Goal: Information Seeking & Learning: Stay updated

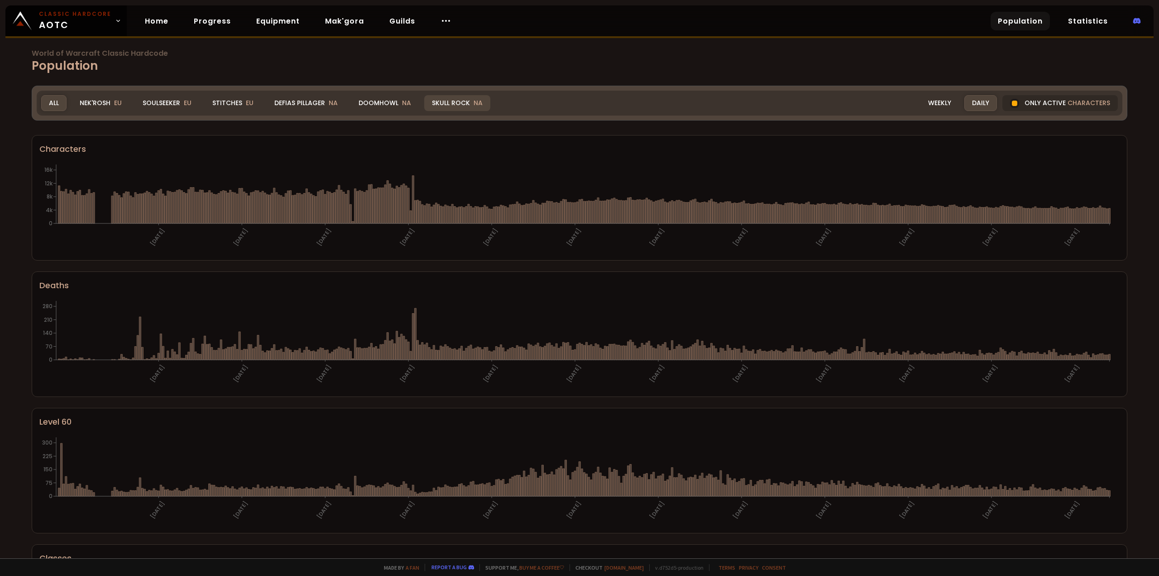
click at [457, 100] on div "Skull Rock NA" at bounding box center [457, 103] width 66 height 16
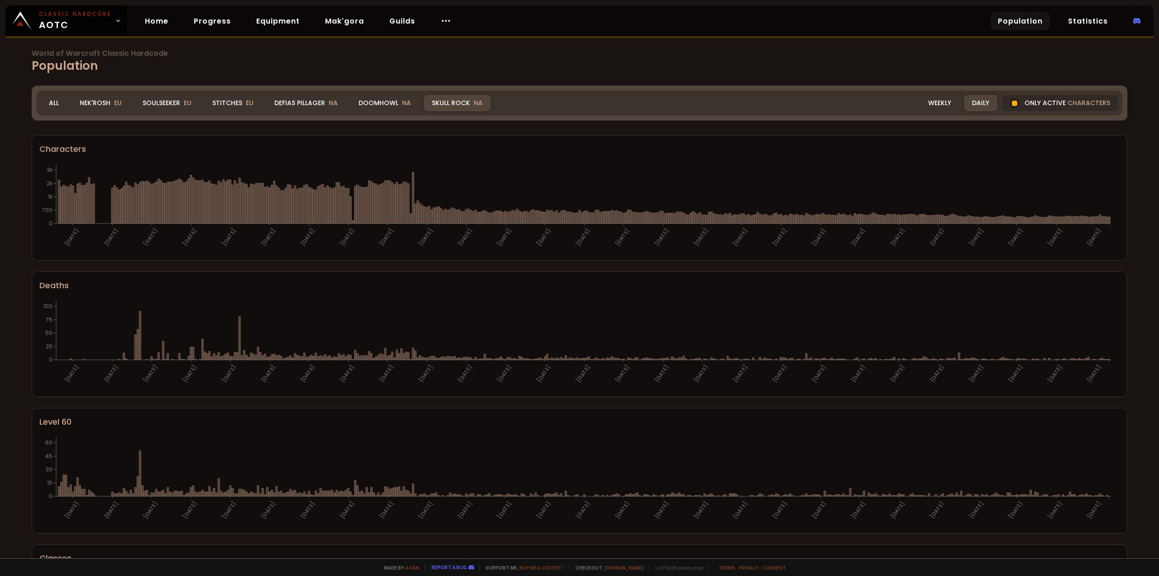
click at [251, 63] on h1 "World of Warcraft Classic Hardcode Population" at bounding box center [580, 62] width 1096 height 25
click at [369, 97] on div "Doomhowl NA" at bounding box center [385, 103] width 68 height 16
click at [381, 99] on div "Doomhowl NA" at bounding box center [385, 103] width 68 height 16
click at [447, 103] on div "Skull Rock NA" at bounding box center [457, 103] width 66 height 16
click at [398, 102] on div "Doomhowl NA" at bounding box center [385, 103] width 68 height 16
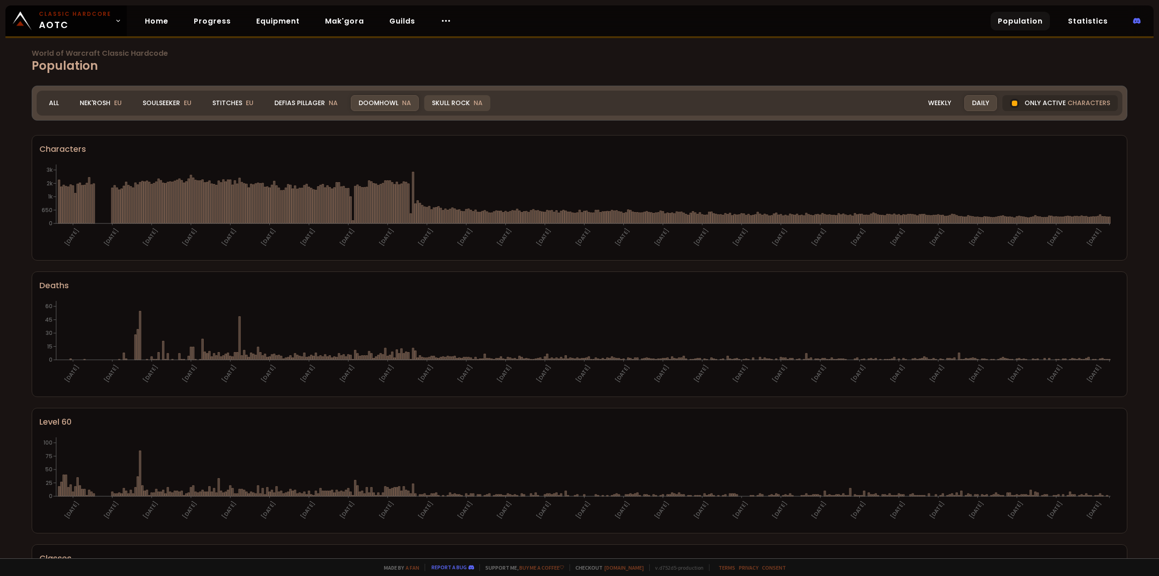
click at [460, 102] on div "Skull Rock NA" at bounding box center [457, 103] width 66 height 16
click at [928, 107] on div "Weekly" at bounding box center [940, 103] width 38 height 16
